Goal: Navigation & Orientation: Find specific page/section

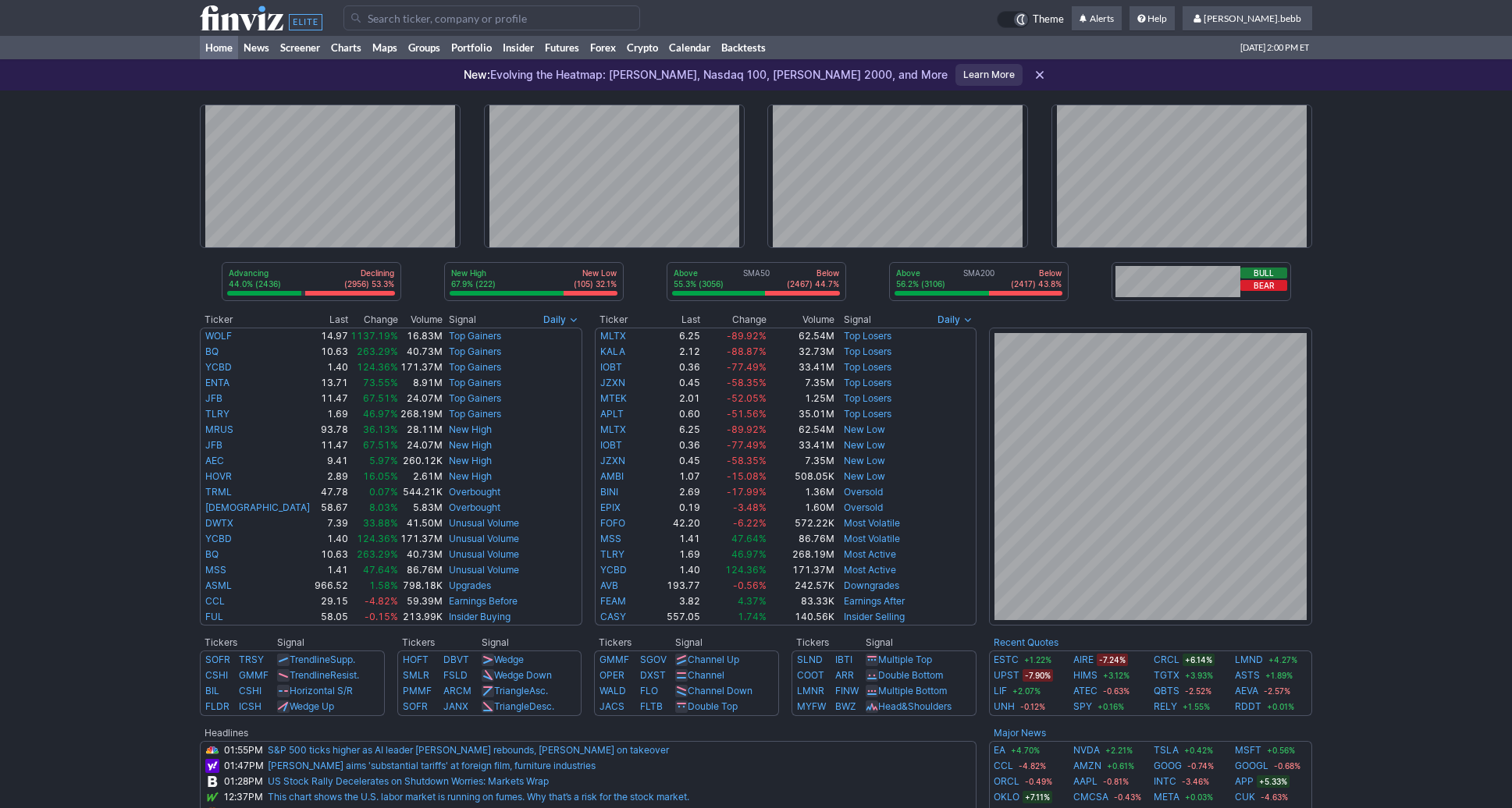
click at [241, 30] on icon at bounding box center [260, 18] width 123 height 25
